Goal: Task Accomplishment & Management: Manage account settings

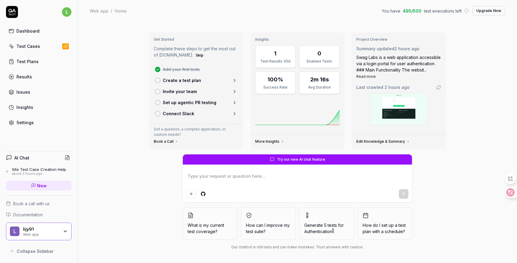
click at [29, 49] on link "Test Cases" at bounding box center [39, 46] width 66 height 12
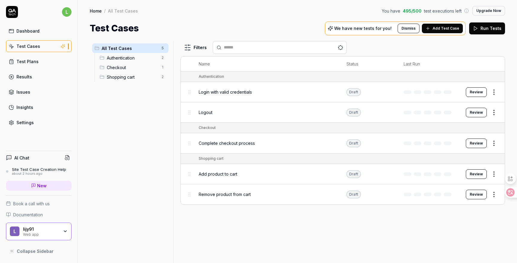
click at [31, 61] on div "Test Plans" at bounding box center [27, 61] width 22 height 6
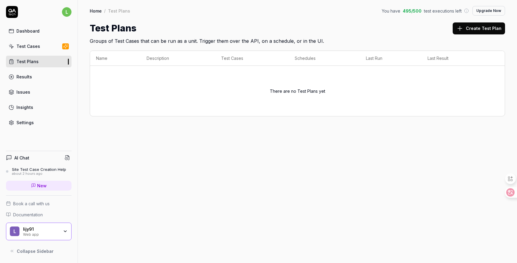
click at [30, 47] on div "Test Cases" at bounding box center [28, 46] width 24 height 6
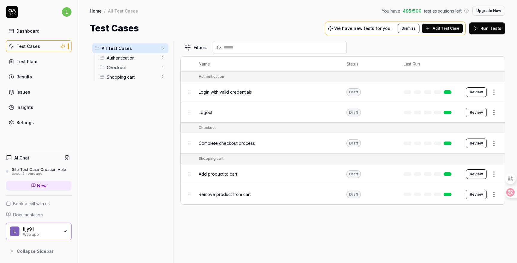
click at [238, 91] on span "Login with valid credentials" at bounding box center [225, 92] width 53 height 6
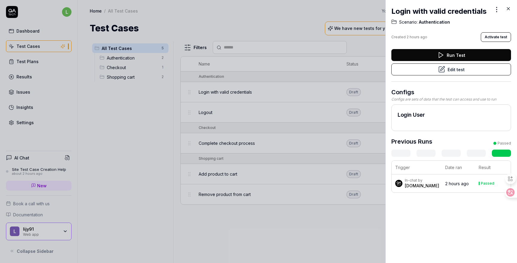
click at [418, 184] on div "[DOMAIN_NAME]" at bounding box center [422, 186] width 34 height 6
click at [407, 181] on div "In-chat by" at bounding box center [422, 180] width 34 height 5
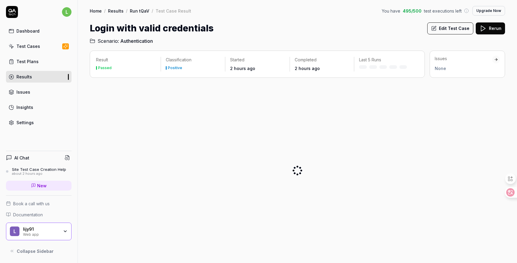
click at [415, 183] on div at bounding box center [298, 171] width 416 height 176
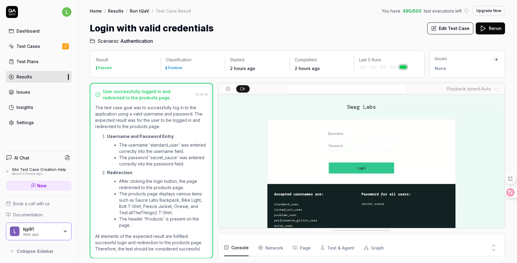
click at [145, 152] on li "The username 'standard_user' was entered correctly into the username field." at bounding box center [163, 148] width 89 height 13
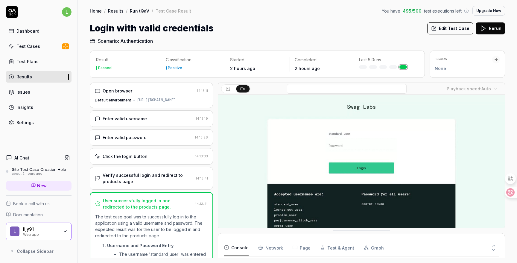
click at [147, 120] on div "Enter valid username" at bounding box center [144, 119] width 98 height 6
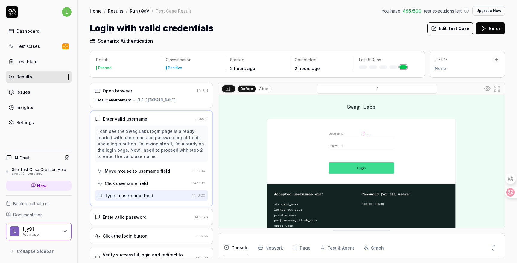
click at [133, 133] on div "I can see the Swag Labs login page is already loaded with username and password…" at bounding box center [152, 143] width 108 height 31
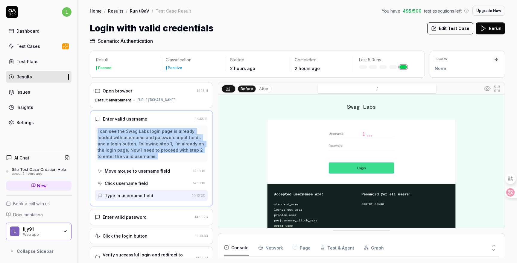
click at [133, 133] on div "I can see the Swag Labs login page is already loaded with username and password…" at bounding box center [152, 143] width 108 height 31
click at [141, 170] on div "Move mouse to username field" at bounding box center [137, 171] width 65 height 6
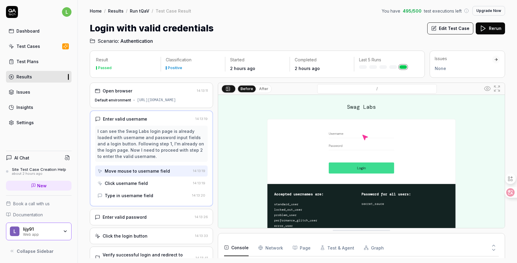
click at [117, 131] on div "I can see the Swag Labs login page is already loaded with username and password…" at bounding box center [152, 143] width 108 height 31
click at [489, 30] on button "Rerun" at bounding box center [490, 28] width 29 height 12
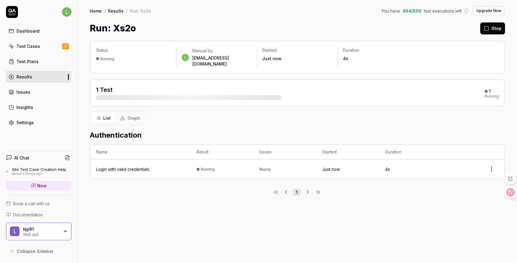
click at [139, 166] on div "Login with valid credentials" at bounding box center [122, 169] width 53 height 6
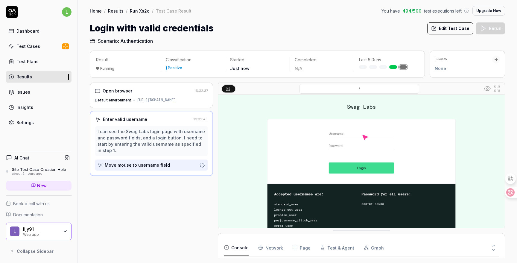
scroll to position [2, 0]
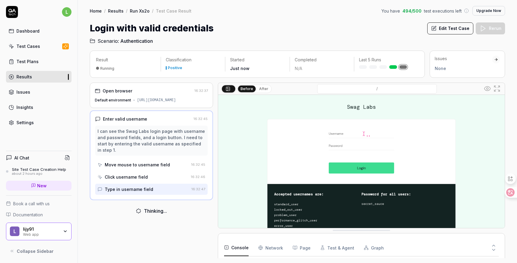
click at [164, 143] on div "I can see the Swag Labs login page with username and password fields, and a log…" at bounding box center [152, 140] width 108 height 25
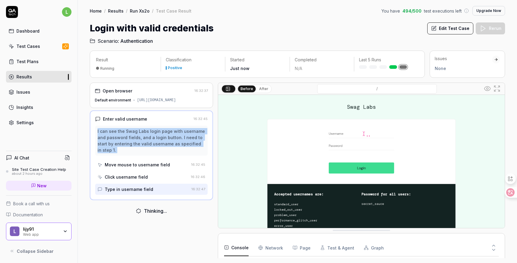
click at [164, 143] on div "I can see the Swag Labs login page with username and password fields, and a log…" at bounding box center [152, 140] width 108 height 25
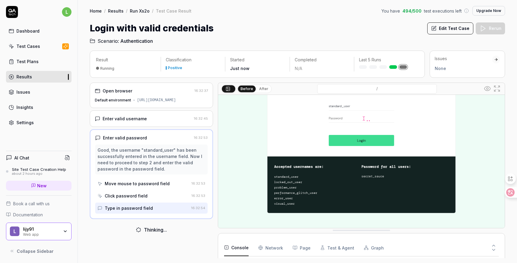
scroll to position [46, 0]
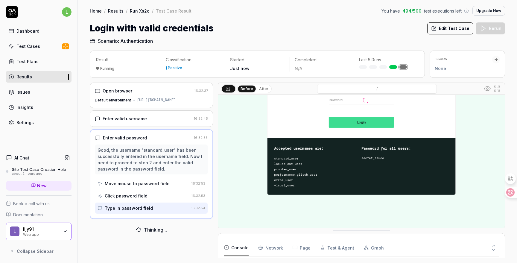
click at [334, 233] on div "Before After / . Console Network Page Test & Agent Graph 4 Total Deprecated API…" at bounding box center [361, 171] width 287 height 176
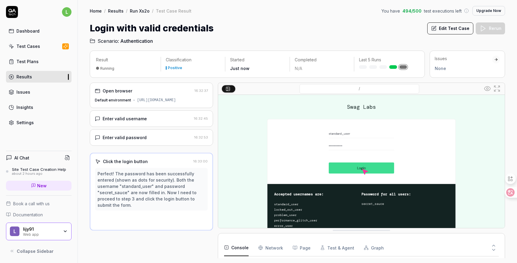
scroll to position [0, 0]
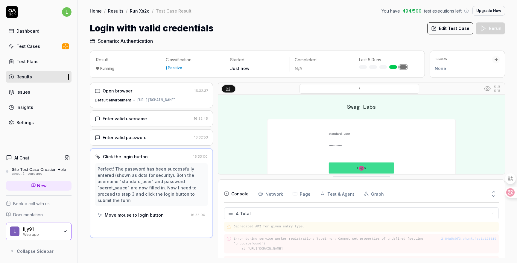
drag, startPoint x: 336, startPoint y: 231, endPoint x: 332, endPoint y: 175, distance: 56.2
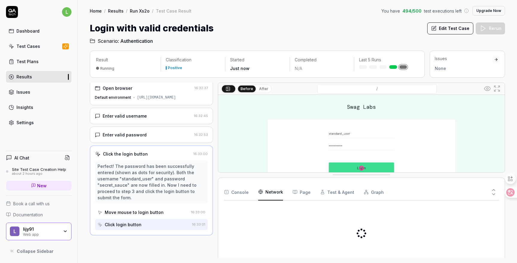
scroll to position [0, 0]
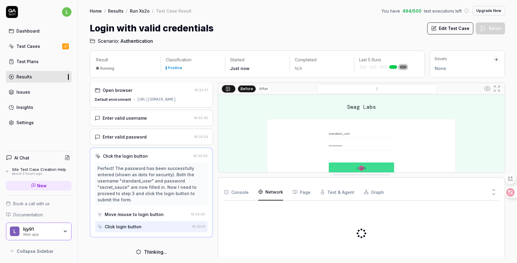
click at [269, 192] on Requests "Network" at bounding box center [270, 192] width 25 height 17
click at [307, 192] on button "Page" at bounding box center [302, 192] width 18 height 17
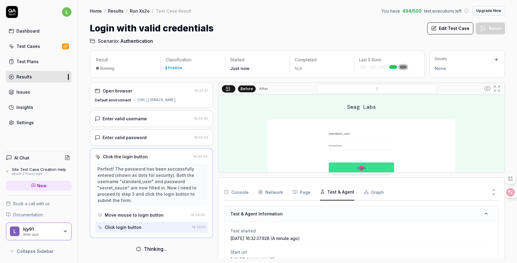
click at [322, 192] on icon "button" at bounding box center [322, 191] width 5 height 5
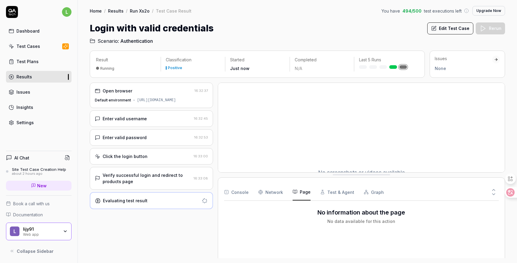
click at [300, 193] on button "Page" at bounding box center [302, 192] width 18 height 17
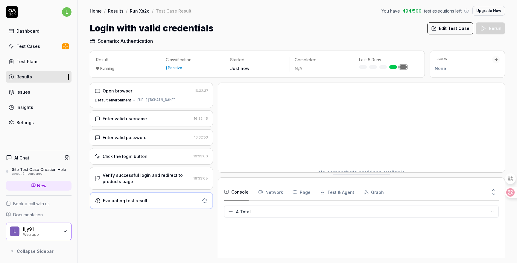
click at [241, 191] on button "Console" at bounding box center [236, 192] width 25 height 17
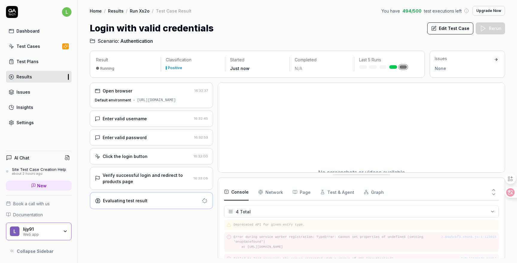
scroll to position [14, 0]
click at [175, 201] on div "Evaluating test result" at bounding box center [147, 201] width 104 height 6
click at [163, 158] on div "Click the login button" at bounding box center [143, 156] width 96 height 6
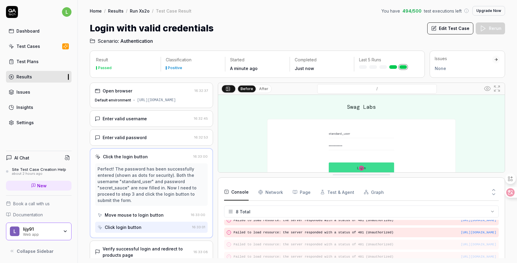
click at [161, 120] on div "Enter valid username" at bounding box center [143, 119] width 97 height 6
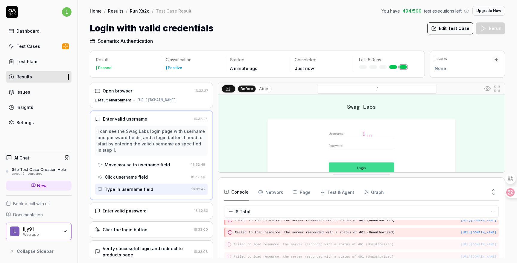
click at [123, 100] on div "Default environment" at bounding box center [113, 100] width 36 height 5
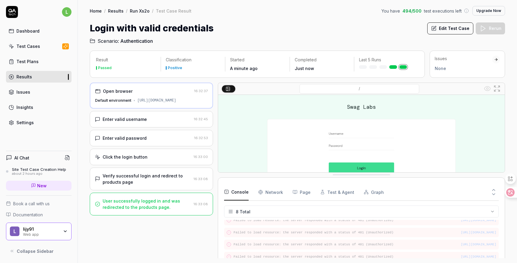
click at [122, 101] on div "Default environment" at bounding box center [113, 100] width 36 height 5
click at [129, 92] on div "Open browser" at bounding box center [118, 91] width 30 height 6
click at [263, 86] on div "/" at bounding box center [359, 89] width 247 height 10
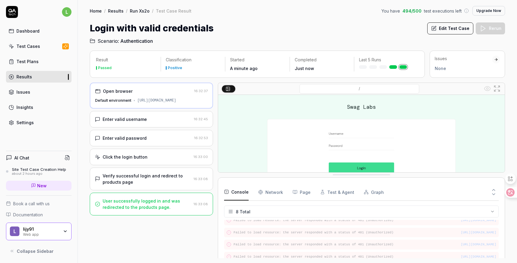
click at [372, 67] on div at bounding box center [386, 67] width 55 height 4
click at [321, 207] on html "l Dashboard Test Cases Test Plans Results Issues Insights Settings AI Chat Site…" at bounding box center [258, 131] width 517 height 263
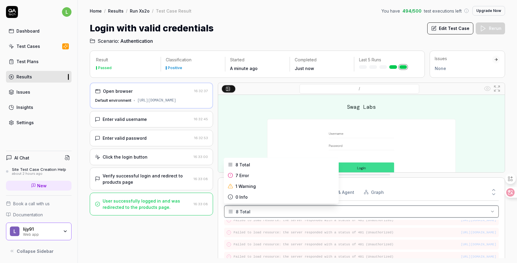
click at [321, 207] on html "l Dashboard Test Cases Test Plans Results Issues Insights Settings AI Chat Site…" at bounding box center [258, 131] width 517 height 263
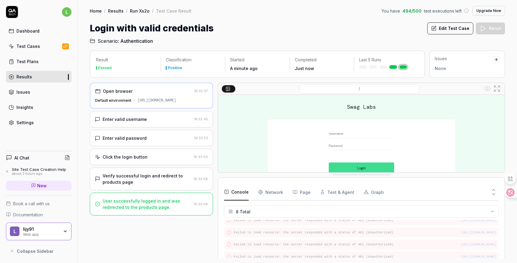
click at [305, 193] on button "Page" at bounding box center [302, 192] width 18 height 17
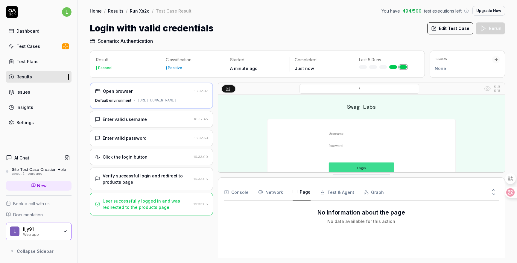
click at [272, 193] on Requests "Network" at bounding box center [270, 192] width 25 height 17
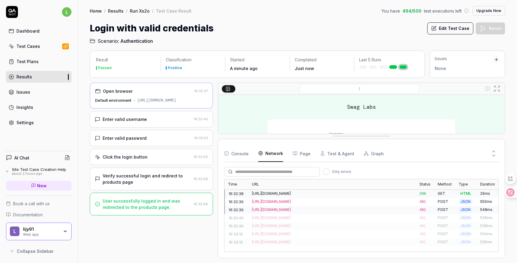
scroll to position [0, 0]
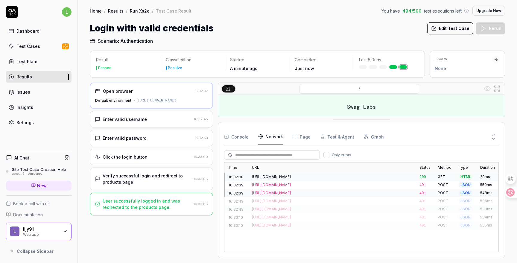
drag, startPoint x: 335, startPoint y: 175, endPoint x: 333, endPoint y: 121, distance: 53.3
click at [335, 154] on span "Only errors" at bounding box center [341, 153] width 19 height 5
click at [330, 154] on button "Only errors" at bounding box center [327, 154] width 6 height 6
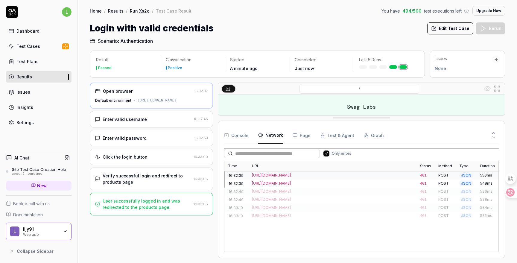
click at [335, 154] on span "Only errors" at bounding box center [341, 153] width 19 height 5
click at [330, 154] on button "Only errors" at bounding box center [327, 154] width 6 height 6
click at [333, 138] on button "Test & Agent" at bounding box center [337, 135] width 34 height 17
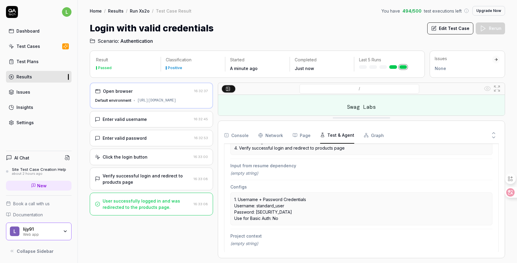
click at [305, 136] on button "Page" at bounding box center [302, 135] width 18 height 17
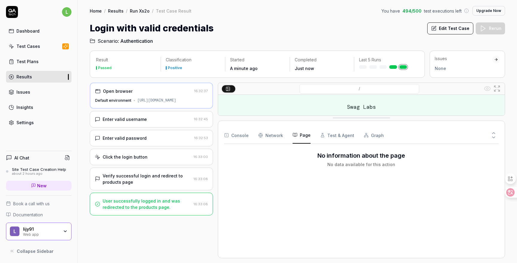
click at [337, 136] on button "Test & Agent" at bounding box center [337, 135] width 34 height 17
click at [364, 137] on icon "button" at bounding box center [366, 135] width 5 height 5
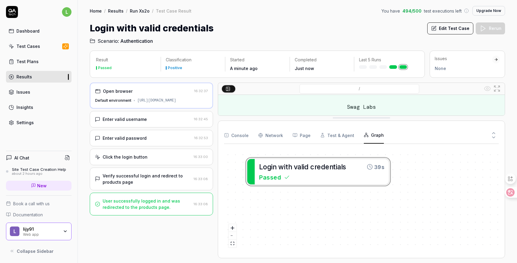
drag, startPoint x: 312, startPoint y: 167, endPoint x: 328, endPoint y: 171, distance: 17.2
click at [328, 171] on div "L o g i n w i t h v a l i d c r e d e n t i a l s 39s Passed" at bounding box center [361, 200] width 275 height 103
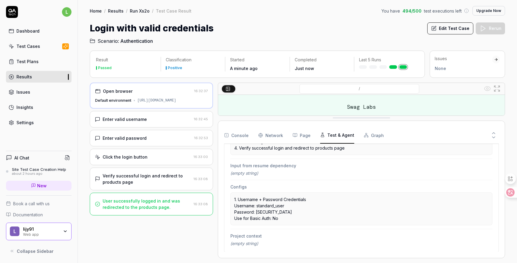
click at [340, 137] on button "Test & Agent" at bounding box center [337, 135] width 34 height 17
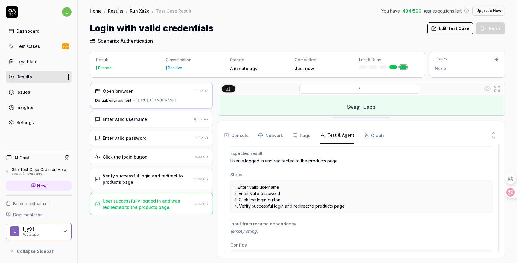
scroll to position [95, 0]
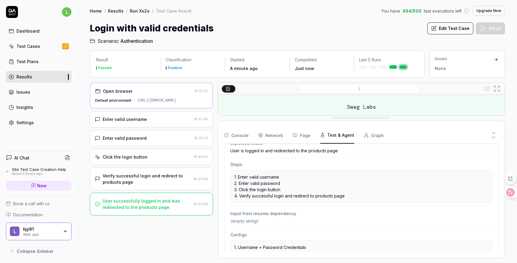
click at [162, 221] on div "Open browser 16:32:37 Default environment [URL][DOMAIN_NAME] Enter valid userna…" at bounding box center [151, 171] width 123 height 176
click at [155, 202] on div "User successfully logged in and was redirected to the products page." at bounding box center [147, 204] width 89 height 13
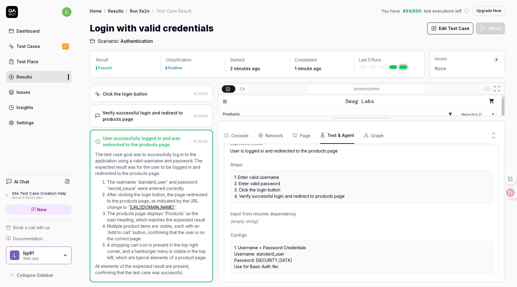
click at [146, 93] on div "Click the login button 16:33:00" at bounding box center [151, 94] width 123 height 16
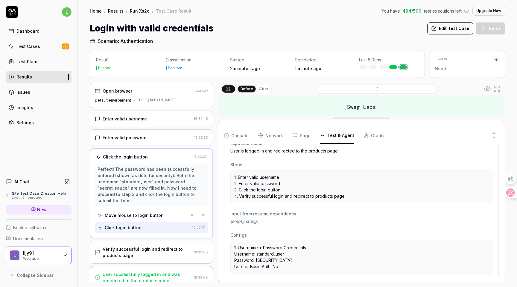
scroll to position [6, 0]
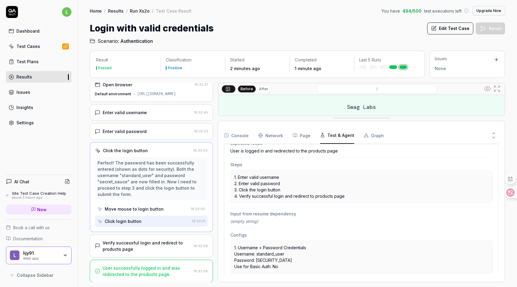
click at [183, 170] on div "Perfect! The password has been successfully entered (shown as dots for security…" at bounding box center [152, 179] width 108 height 38
click at [128, 263] on div "User successfully logged in and was redirected to the products page." at bounding box center [147, 271] width 89 height 13
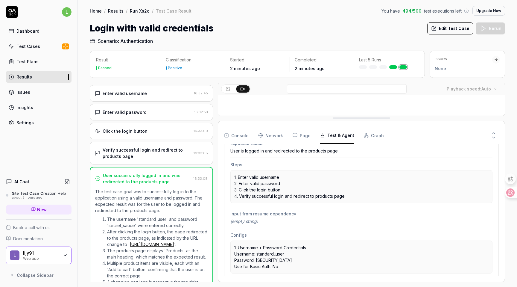
scroll to position [0, 0]
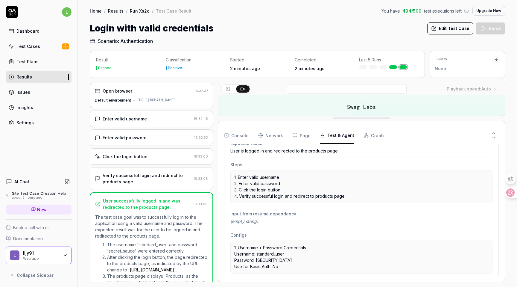
click at [168, 115] on div "Enter valid username 16:32:45" at bounding box center [151, 118] width 123 height 16
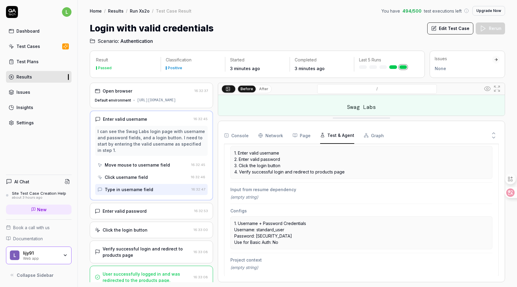
scroll to position [6, 0]
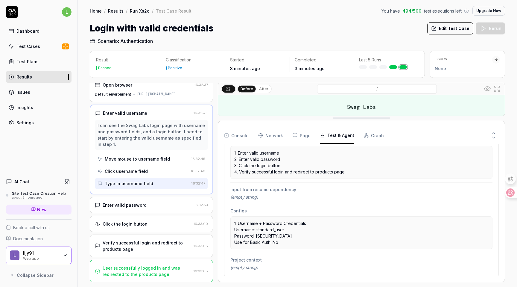
click at [45, 61] on link "Test Plans" at bounding box center [39, 62] width 66 height 12
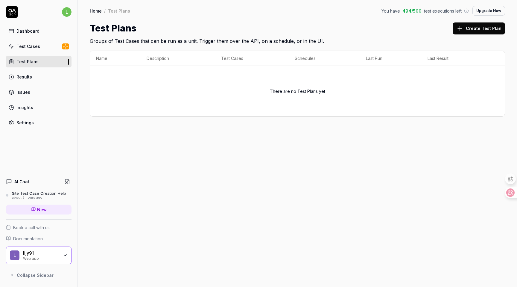
click at [35, 50] on link "Test Cases" at bounding box center [39, 46] width 66 height 12
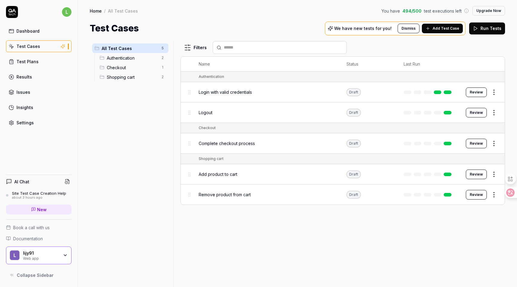
click at [34, 76] on link "Results" at bounding box center [39, 77] width 66 height 12
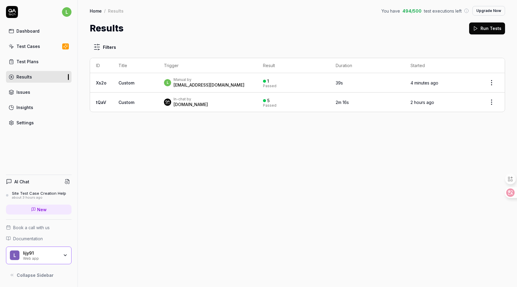
click at [45, 66] on link "Test Plans" at bounding box center [39, 62] width 66 height 12
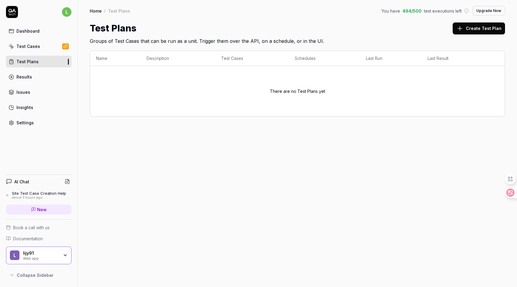
click at [38, 47] on div "Test Cases" at bounding box center [28, 46] width 24 height 6
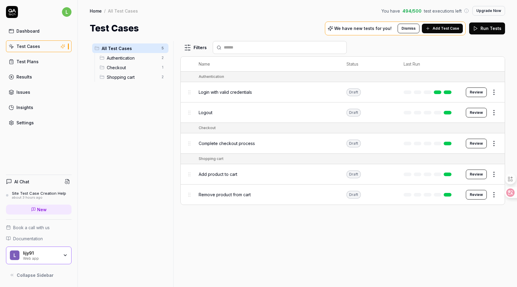
click at [41, 196] on div "about 3 hours ago" at bounding box center [39, 197] width 54 height 4
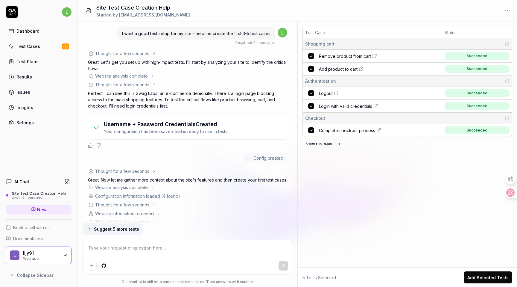
click at [203, 128] on p "Your configuration has been saved and is ready to use in tests." at bounding box center [166, 131] width 125 height 6
click at [200, 125] on h3 "Username + Password Credentials Created" at bounding box center [166, 124] width 125 height 8
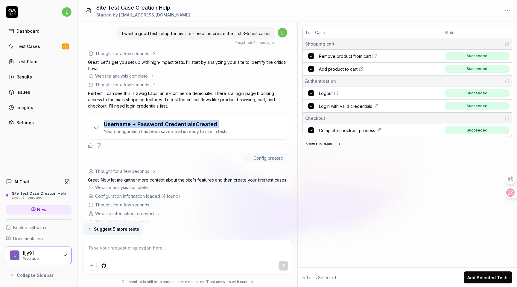
click at [200, 125] on h3 "Username + Password Credentials Created" at bounding box center [166, 124] width 125 height 8
click at [203, 126] on h3 "Username + Password Credentials Created" at bounding box center [166, 124] width 125 height 8
click at [203, 131] on p "Your configuration has been saved and is ready to use in tests." at bounding box center [166, 131] width 125 height 6
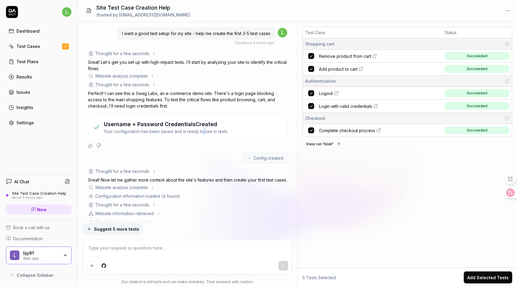
click at [203, 131] on p "Your configuration has been saved and is ready to use in tests." at bounding box center [166, 131] width 125 height 6
click at [201, 127] on h3 "Username + Password Credentials Created" at bounding box center [166, 124] width 125 height 8
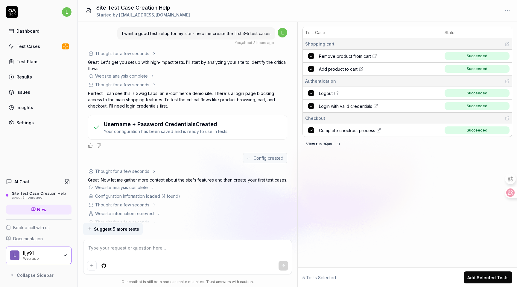
click at [200, 131] on p "Your configuration has been saved and is ready to use in tests." at bounding box center [166, 131] width 125 height 6
click at [329, 183] on div "Test Case Status Shopping cart Remove product from cart Succeeded Add product t…" at bounding box center [407, 145] width 219 height 243
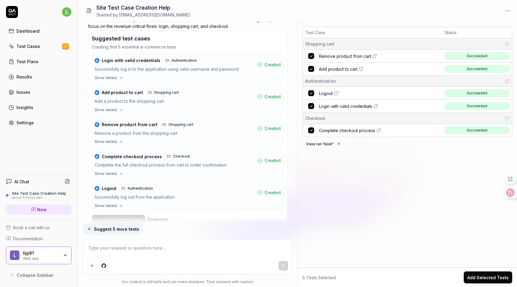
scroll to position [231, 0]
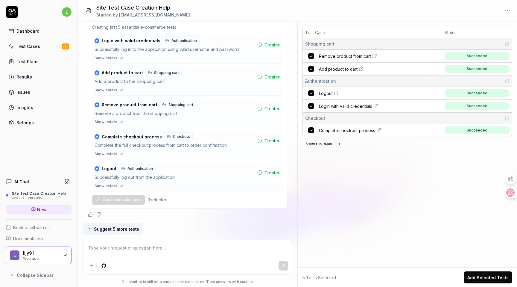
click at [131, 72] on span "Add product to cart" at bounding box center [122, 72] width 41 height 5
click at [115, 89] on span "Show details" at bounding box center [106, 89] width 23 height 5
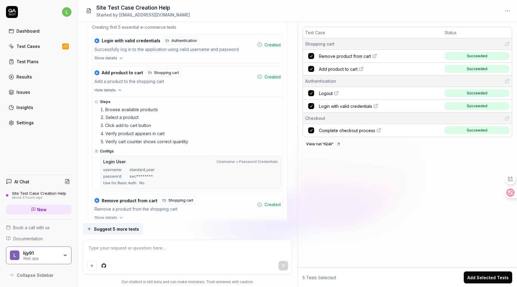
click at [115, 89] on button "Hide details" at bounding box center [187, 91] width 191 height 8
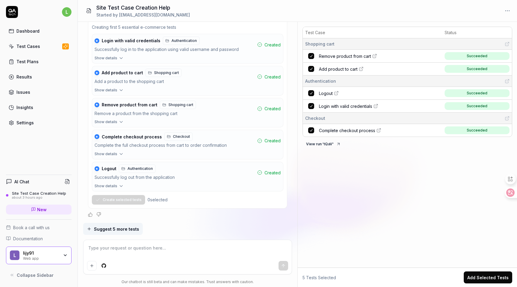
click at [119, 120] on icon "button" at bounding box center [121, 121] width 5 height 5
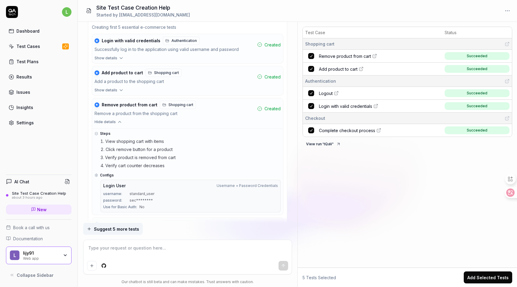
click at [112, 125] on button "Hide details" at bounding box center [187, 123] width 191 height 8
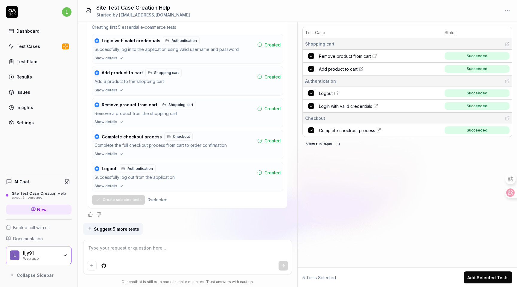
click at [119, 154] on icon "button" at bounding box center [121, 153] width 5 height 5
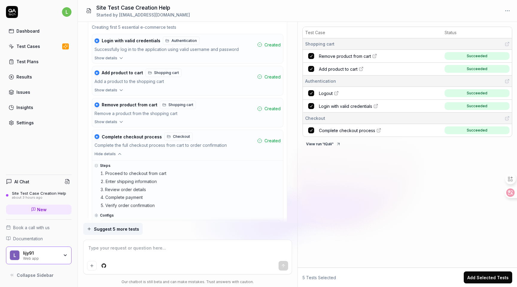
click at [117, 154] on icon "button" at bounding box center [119, 153] width 5 height 5
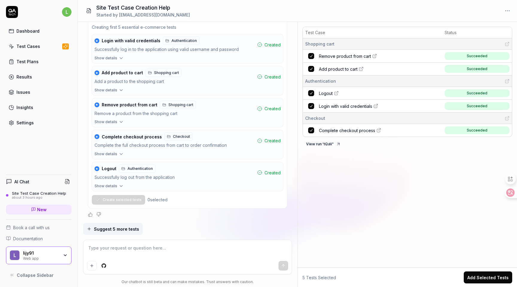
click at [119, 185] on icon "button" at bounding box center [121, 185] width 5 height 5
click at [118, 185] on icon "button" at bounding box center [119, 185] width 5 height 5
click at [37, 48] on div "Test Cases" at bounding box center [28, 46] width 24 height 6
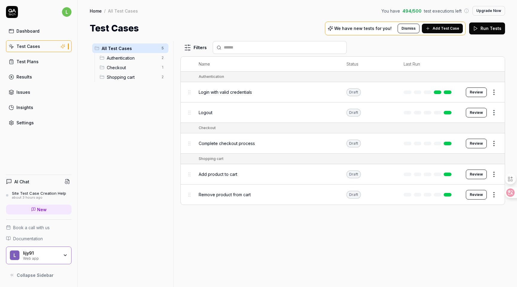
click at [217, 93] on span "Login with valid credentials" at bounding box center [225, 92] width 53 height 6
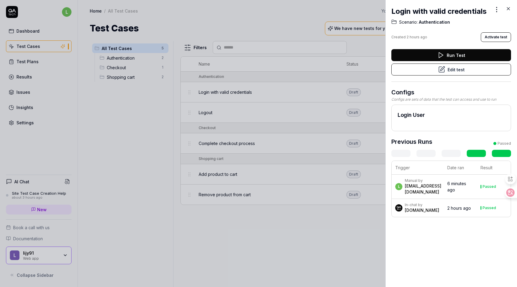
click at [246, 93] on div at bounding box center [258, 143] width 517 height 287
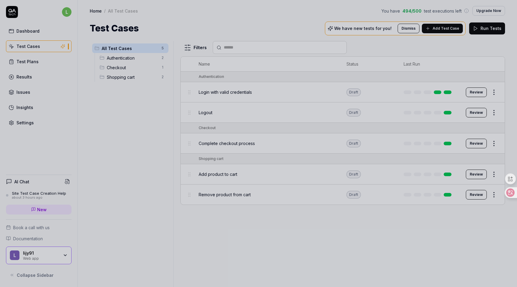
click at [238, 93] on div at bounding box center [258, 143] width 517 height 287
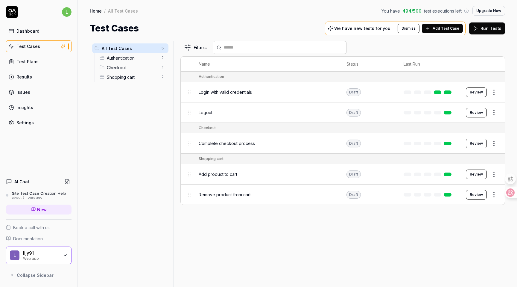
click at [229, 92] on span "Login with valid credentials" at bounding box center [225, 92] width 53 height 6
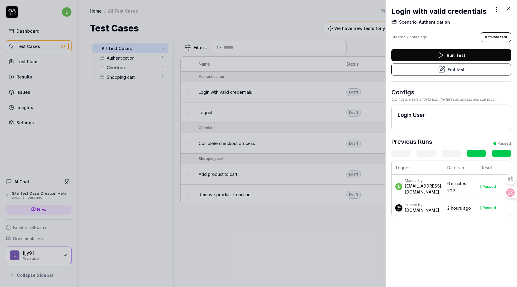
click at [403, 100] on div "Configs are sets of data that the test can access and use to run" at bounding box center [452, 99] width 120 height 5
click at [302, 94] on div at bounding box center [258, 143] width 517 height 287
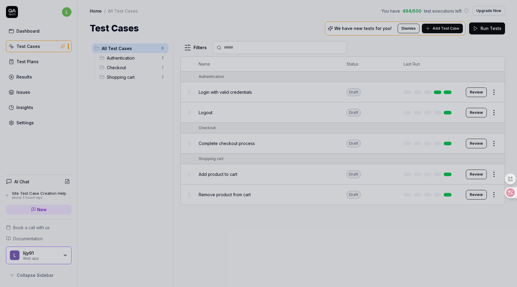
click at [236, 93] on div at bounding box center [258, 143] width 517 height 287
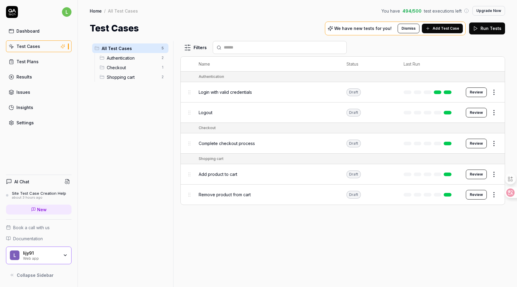
click at [235, 92] on span "Login with valid credentials" at bounding box center [225, 92] width 53 height 6
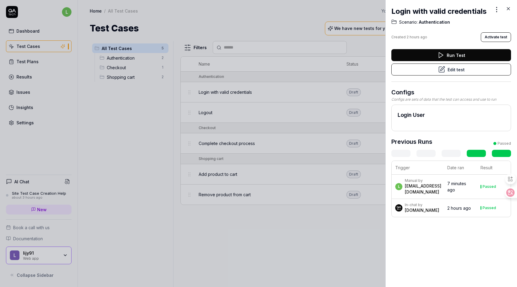
click at [124, 109] on div at bounding box center [258, 143] width 517 height 287
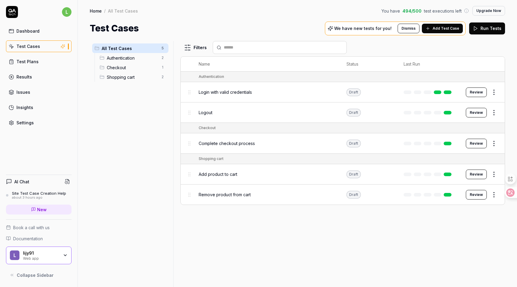
click at [110, 101] on div "All Test Cases 5 Authentication 2 Checkout 1 Shopping cart 2" at bounding box center [130, 160] width 81 height 239
click at [36, 63] on div "Test Plans" at bounding box center [27, 61] width 22 height 6
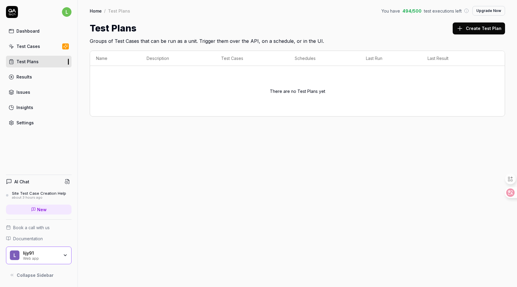
click at [439, 10] on span "test executions left" at bounding box center [443, 11] width 38 height 6
click at [433, 28] on div "Test Plans Create Test Plan" at bounding box center [298, 28] width 416 height 13
click at [34, 33] on div "Dashboard" at bounding box center [27, 31] width 23 height 6
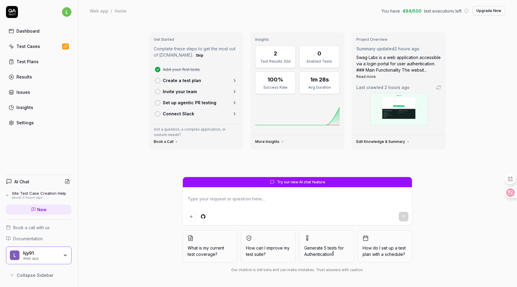
click at [126, 189] on div "Get Started Complete these steps to get the most out of [DOMAIN_NAME]. Skip Add…" at bounding box center [297, 154] width 439 height 265
click at [132, 169] on div "Get Started Complete these steps to get the most out of [DOMAIN_NAME]. Skip Add…" at bounding box center [297, 154] width 439 height 265
click at [36, 48] on div "Test Cases" at bounding box center [28, 46] width 24 height 6
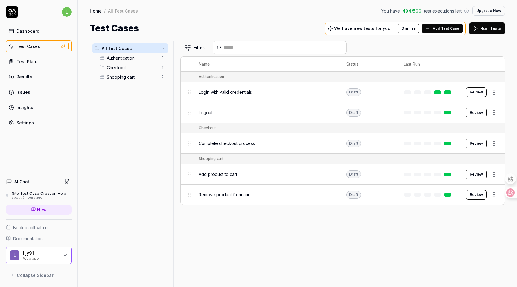
click at [40, 196] on div "about 3 hours ago" at bounding box center [39, 197] width 54 height 4
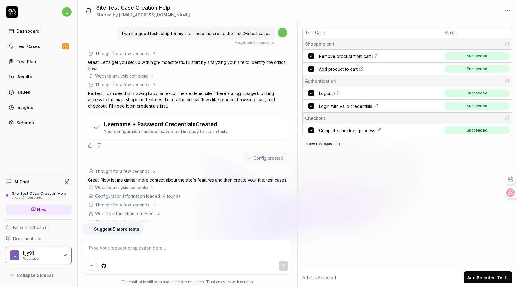
type textarea "*"
click at [351, 186] on div "Test Case Status Shopping cart Remove product from cart Succeeded Add product t…" at bounding box center [407, 145] width 219 height 243
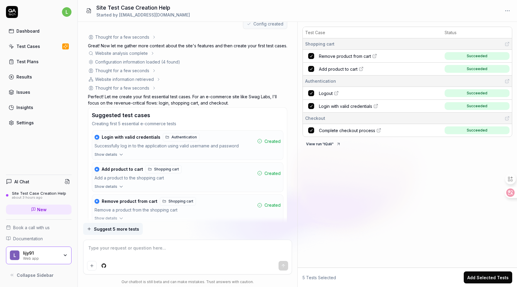
scroll to position [231, 0]
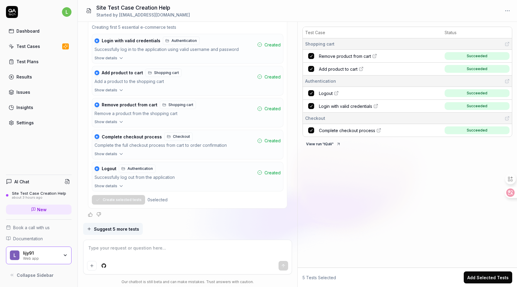
click at [221, 214] on div at bounding box center [188, 214] width 200 height 5
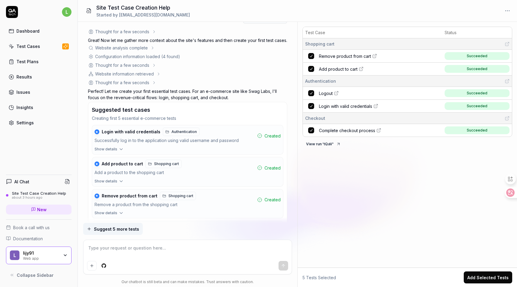
scroll to position [138, 0]
click at [199, 97] on p "Perfect! Let me create your first essential test cases. For an e-commerce site …" at bounding box center [188, 95] width 200 height 13
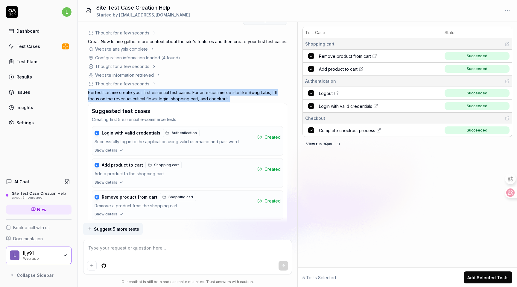
click at [199, 97] on p "Perfect! Let me create your first essential test cases. For an e-commerce site …" at bounding box center [188, 95] width 200 height 13
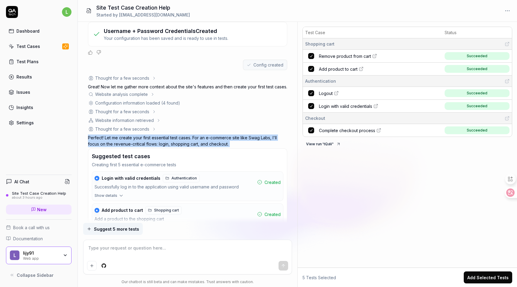
scroll to position [88, 0]
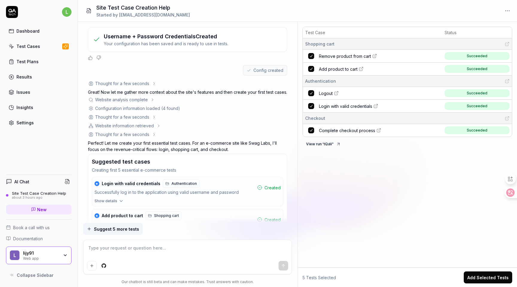
click at [141, 117] on div "Thought for a few seconds" at bounding box center [122, 117] width 54 height 6
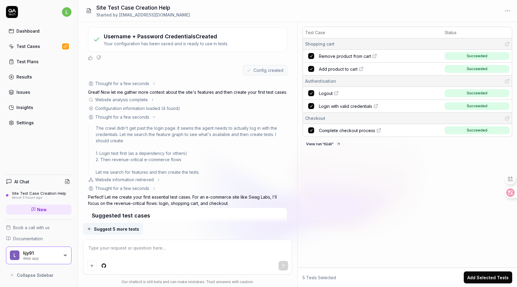
click at [141, 117] on div "Thought for a few seconds" at bounding box center [122, 117] width 54 height 6
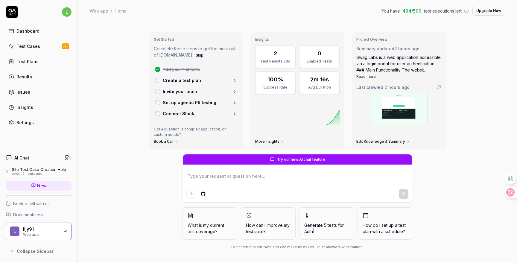
click at [42, 47] on link "Test Cases" at bounding box center [39, 46] width 66 height 12
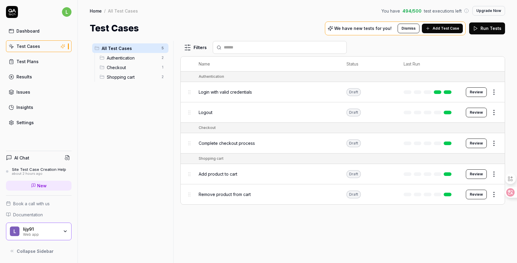
click at [466, 47] on div "Filters" at bounding box center [343, 47] width 325 height 13
click at [477, 92] on button "Review" at bounding box center [476, 92] width 21 height 10
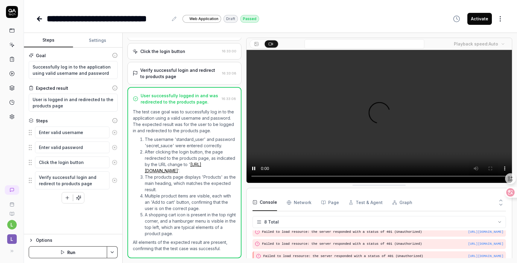
scroll to position [63, 0]
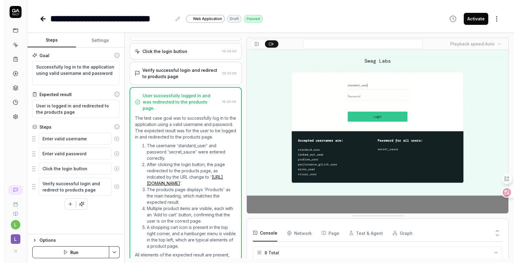
scroll to position [63, 0]
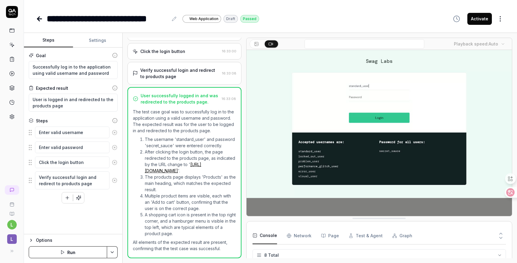
click at [151, 113] on p "The test case goal was to successfully log in to the application using a valid …" at bounding box center [184, 121] width 103 height 25
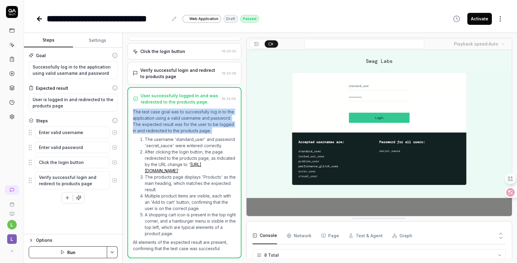
click at [151, 113] on p "The test case goal was to successfully log in to the application using a valid …" at bounding box center [184, 121] width 103 height 25
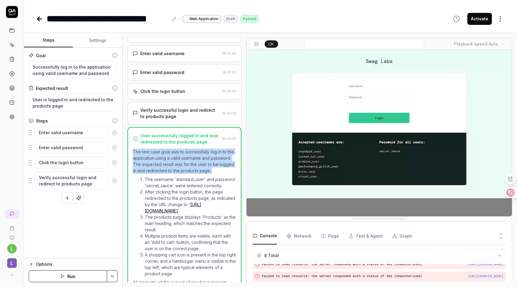
scroll to position [37, 0]
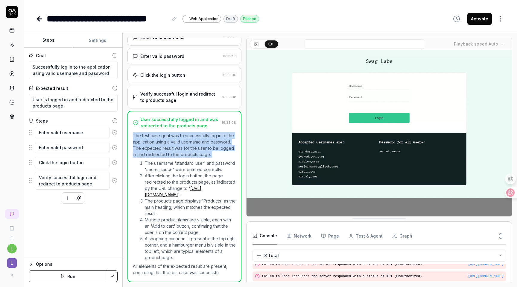
click at [204, 149] on p "The test case goal was to successfully log in to the application using a valid …" at bounding box center [184, 144] width 103 height 25
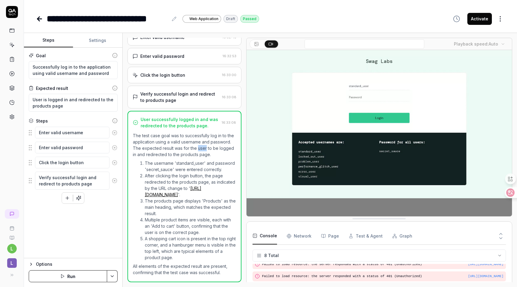
click at [204, 149] on p "The test case goal was to successfully log in to the application using a valid …" at bounding box center [184, 144] width 103 height 25
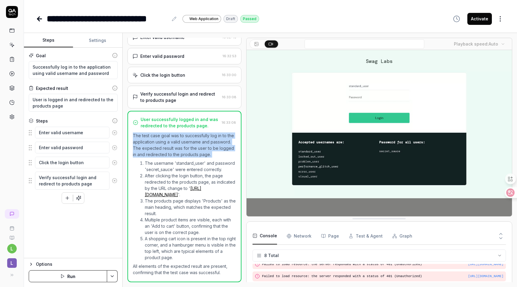
click at [204, 149] on p "The test case goal was to successfully log in to the application using a valid …" at bounding box center [184, 144] width 103 height 25
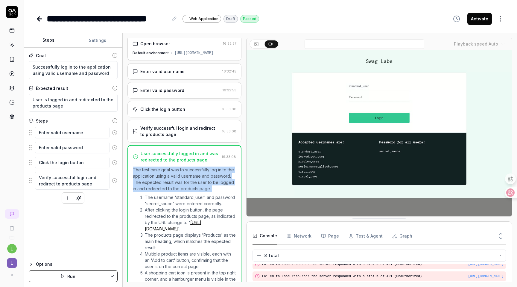
scroll to position [0, 0]
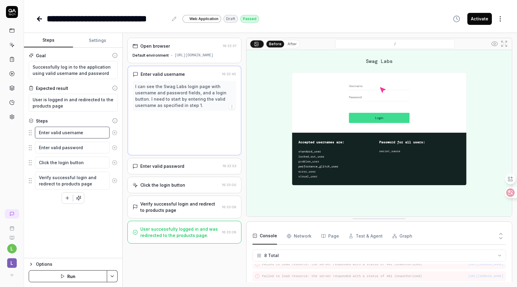
click at [50, 134] on textarea "Enter valid username" at bounding box center [72, 133] width 75 height 12
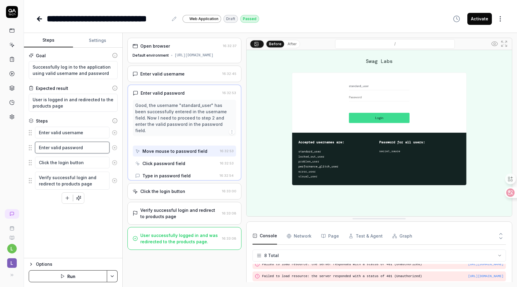
click at [56, 148] on textarea "Enter valid password" at bounding box center [72, 148] width 75 height 12
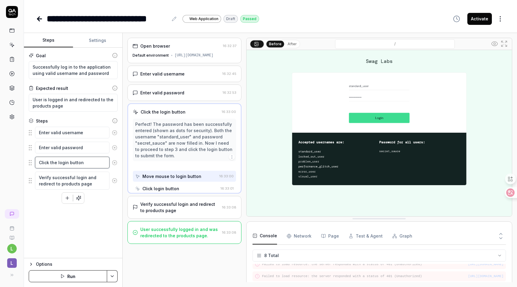
click at [58, 163] on textarea "Click the login button" at bounding box center [72, 163] width 75 height 12
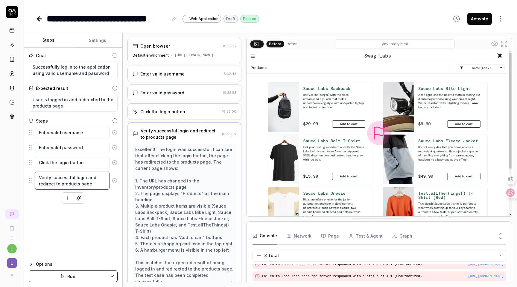
click at [61, 184] on textarea "Verify successful login and redirect to products page" at bounding box center [72, 181] width 75 height 18
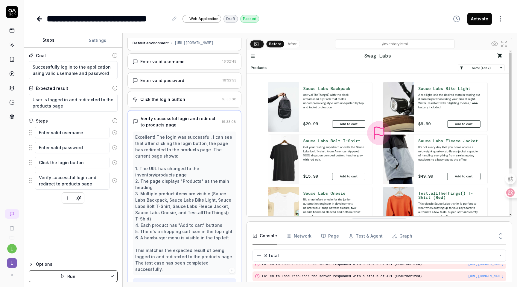
click at [77, 229] on div "Goal Successfully log in to the application using valid username and password E…" at bounding box center [73, 153] width 98 height 210
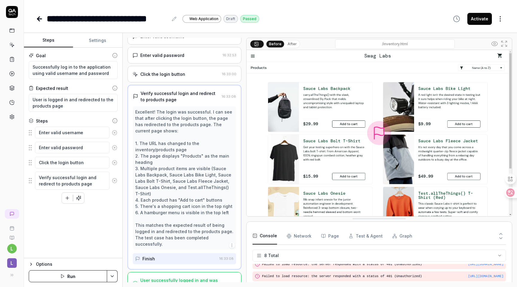
click at [194, 173] on div "Excellent! The login was successful. I can see that after clicking the login bu…" at bounding box center [184, 178] width 98 height 138
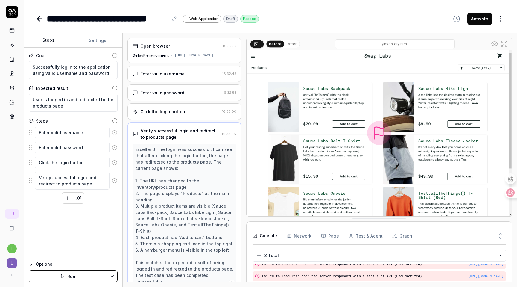
click at [183, 77] on div "Enter valid username 16:32:45" at bounding box center [185, 74] width 114 height 16
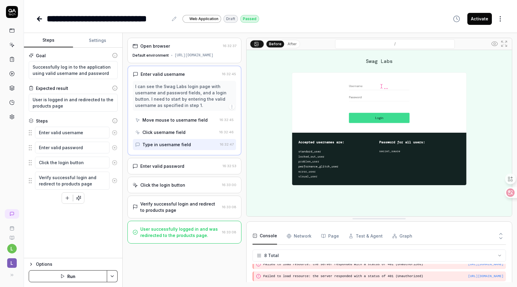
click at [188, 166] on div "Enter valid password" at bounding box center [177, 166] width 88 height 6
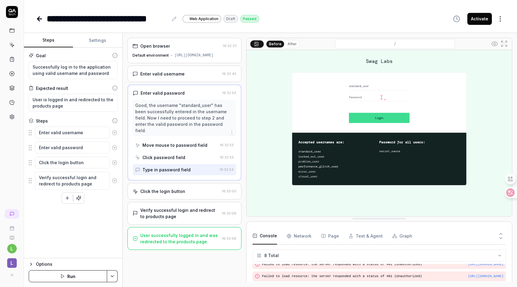
click at [188, 188] on div "Click the login button" at bounding box center [176, 191] width 87 height 6
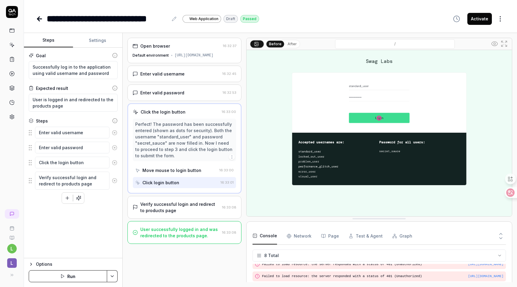
click at [189, 210] on div "Verify successful login and redirect to products page" at bounding box center [179, 207] width 79 height 13
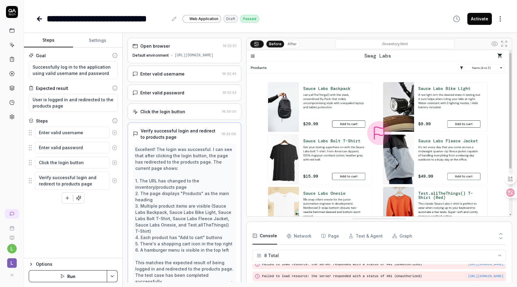
click at [165, 164] on div "Excellent! The login was successful. I can see that after clicking the login bu…" at bounding box center [184, 215] width 98 height 138
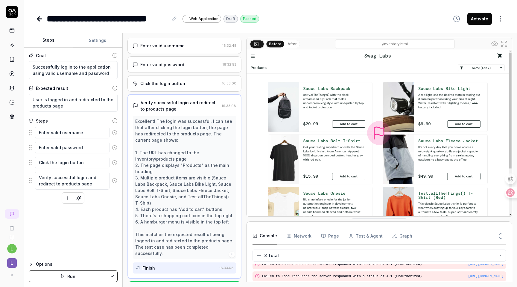
scroll to position [37, 0]
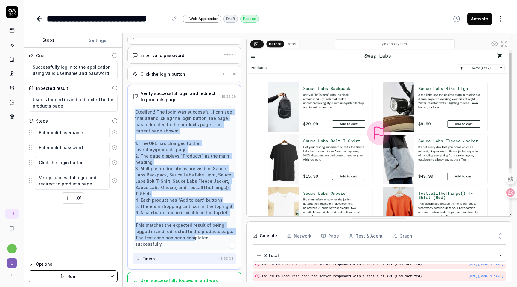
drag, startPoint x: 191, startPoint y: 231, endPoint x: 137, endPoint y: 108, distance: 134.4
click at [137, 108] on div "Excellent! The login was successful. I can see that after clicking the login bu…" at bounding box center [184, 177] width 103 height 143
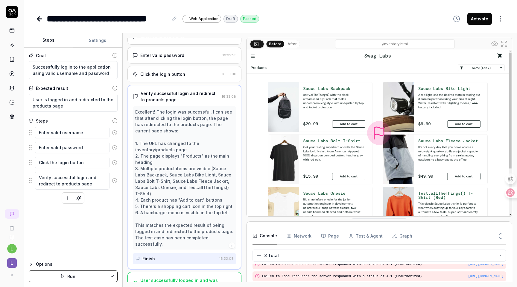
click at [73, 230] on div "Goal Successfully log in to the application using valid username and password E…" at bounding box center [73, 153] width 98 height 210
click at [46, 261] on div "Options" at bounding box center [77, 263] width 82 height 7
click at [43, 202] on div "Options" at bounding box center [77, 201] width 82 height 7
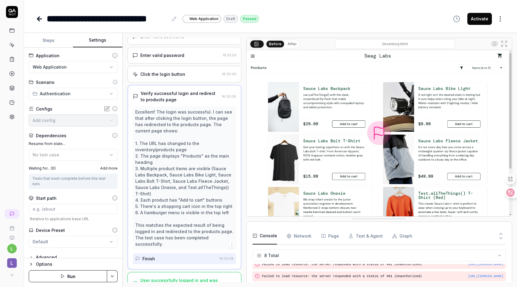
click at [93, 43] on button "Settings" at bounding box center [97, 40] width 49 height 14
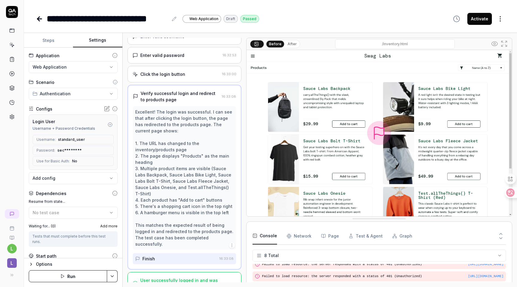
type textarea "*"
click at [52, 42] on button "Steps" at bounding box center [48, 40] width 49 height 14
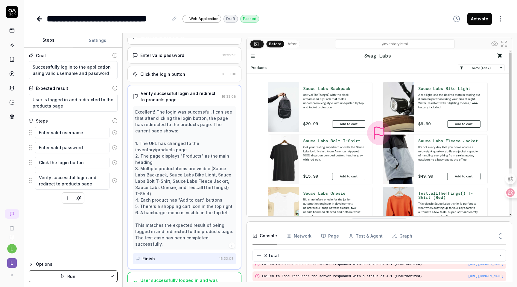
click at [41, 19] on icon at bounding box center [39, 18] width 7 height 7
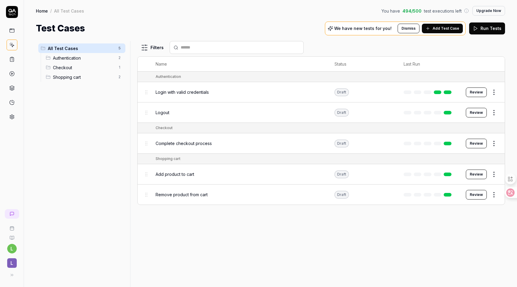
click at [164, 112] on span "Logout" at bounding box center [163, 112] width 14 height 6
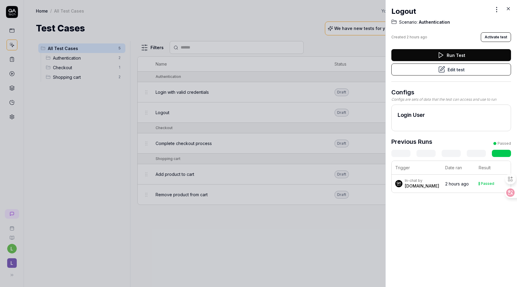
click at [169, 133] on div at bounding box center [258, 143] width 517 height 287
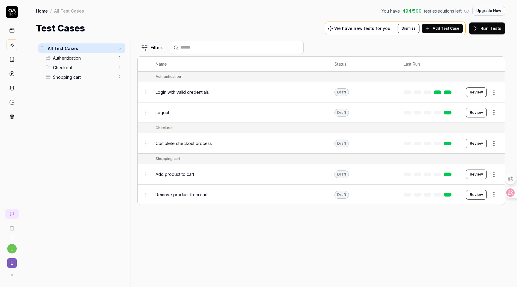
click at [220, 142] on div "Complete checkout process" at bounding box center [239, 143] width 167 height 6
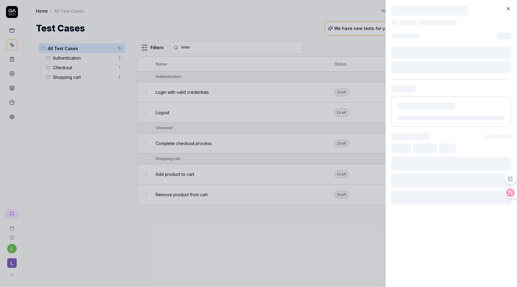
click at [199, 143] on div at bounding box center [258, 143] width 517 height 287
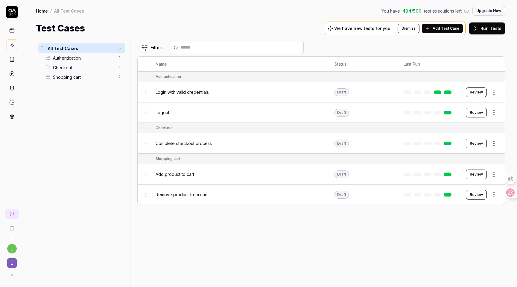
click at [193, 142] on span "Complete checkout process" at bounding box center [184, 143] width 56 height 6
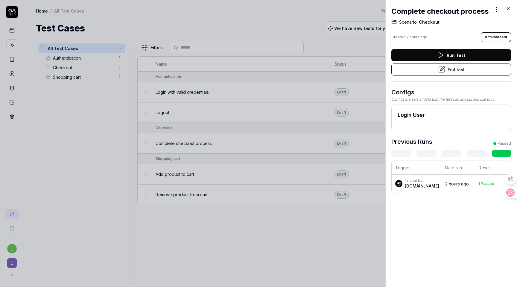
click at [198, 145] on div at bounding box center [258, 143] width 517 height 287
